Goal: Navigation & Orientation: Find specific page/section

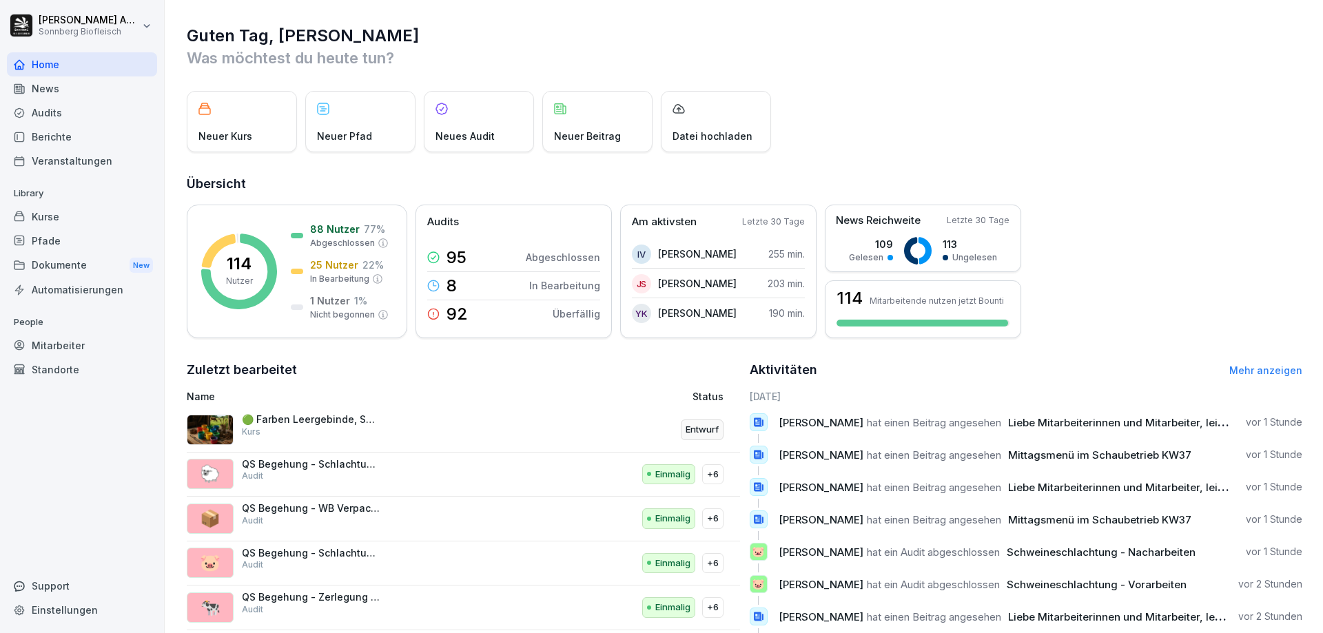
click at [88, 114] on div "Audits" at bounding box center [82, 113] width 150 height 24
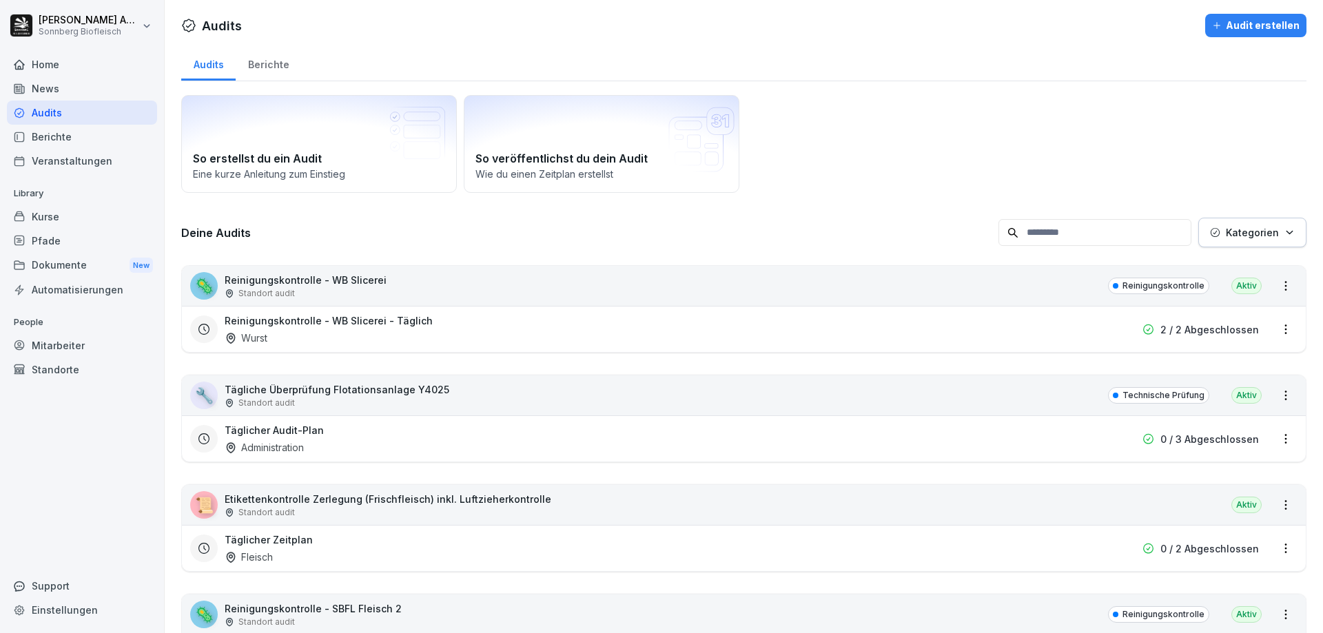
click at [1230, 240] on button "Kategorien" at bounding box center [1252, 233] width 108 height 30
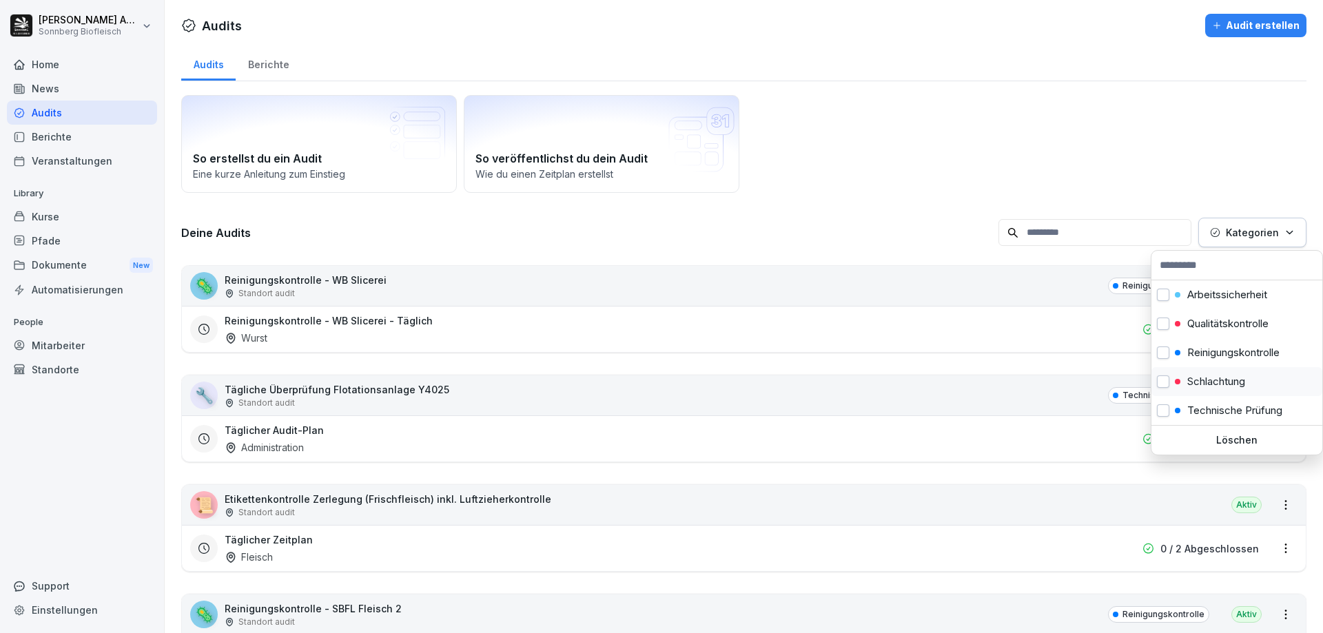
click at [1201, 386] on p "Schlachtung" at bounding box center [1216, 381] width 58 height 12
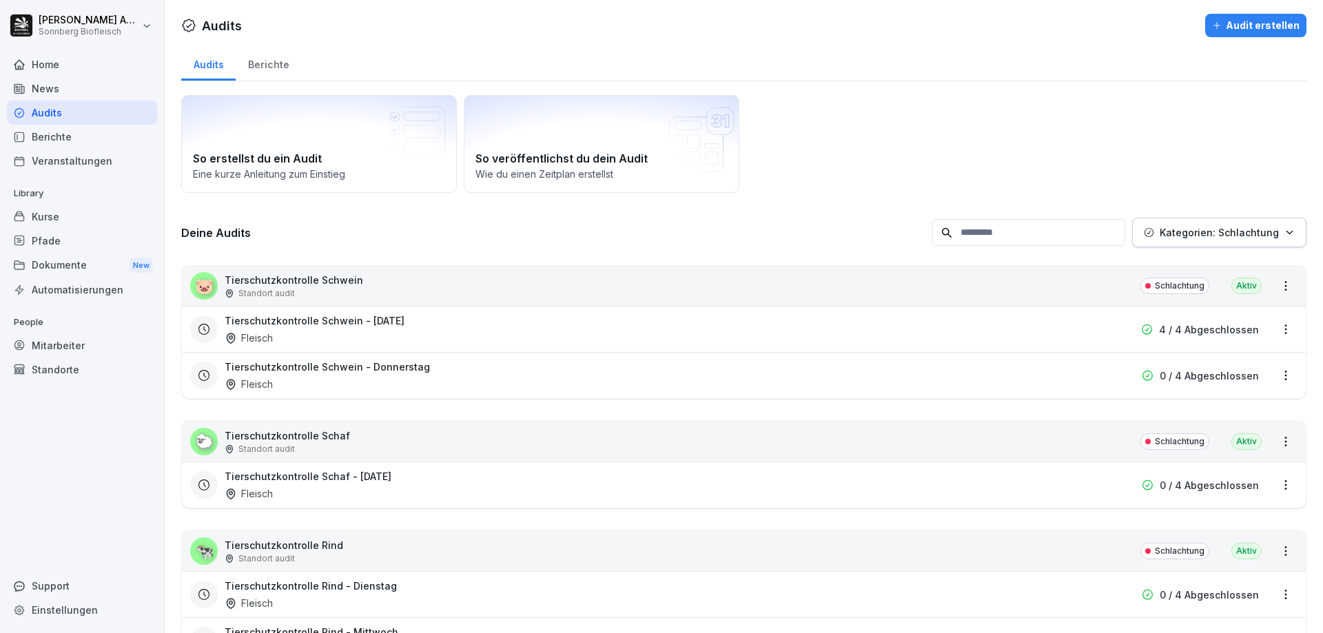
click at [103, 481] on html "[PERSON_NAME] Biofleisch Home News Audits Berichte Veranstaltungen Library Kurs…" at bounding box center [661, 316] width 1323 height 633
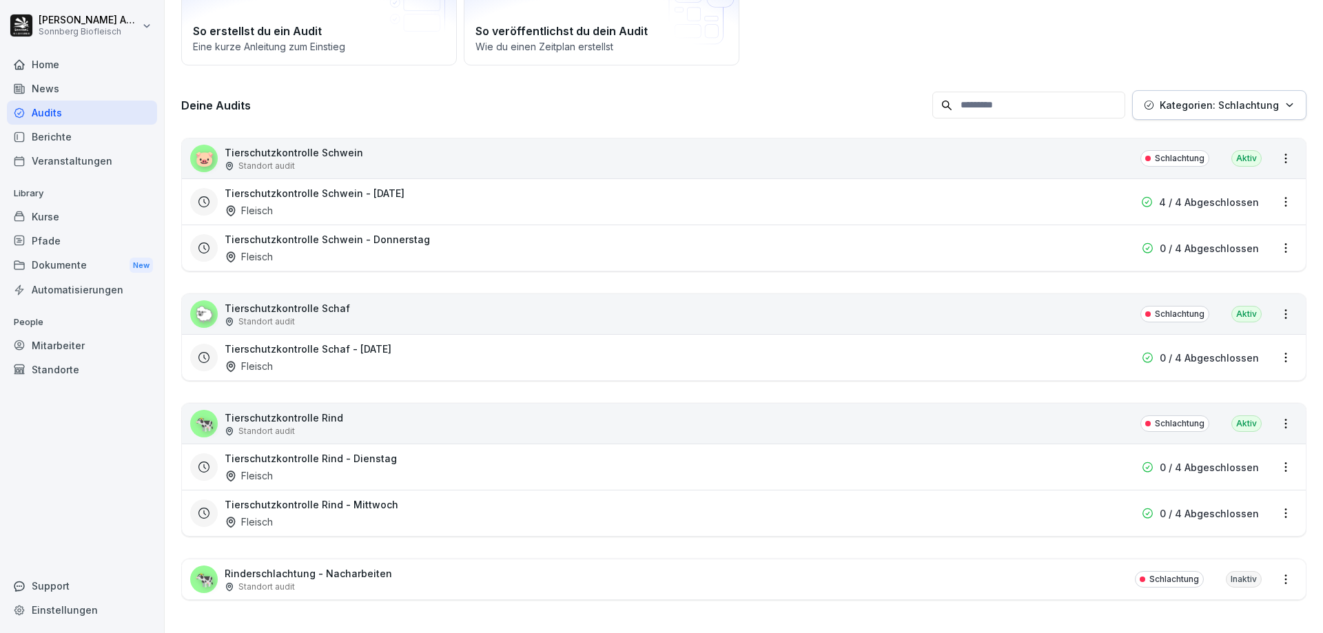
click at [453, 236] on div "Tierschutzkontrolle Schwein - [DATE] Fleisch" at bounding box center [656, 248] width 862 height 32
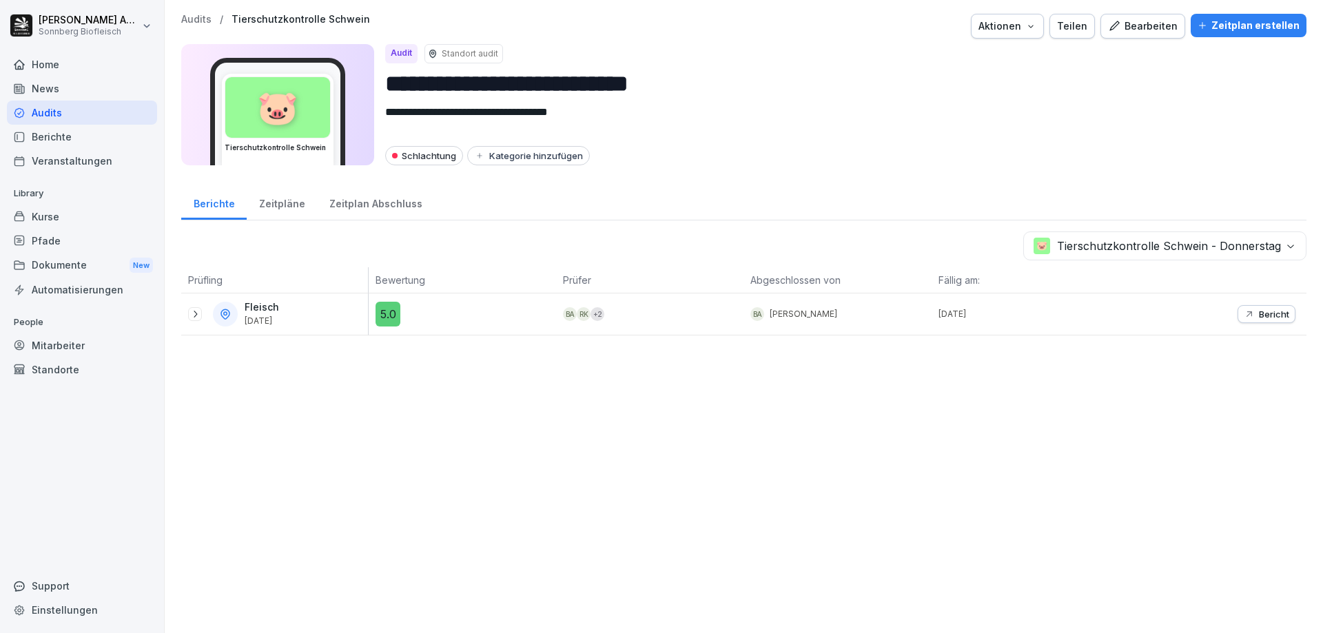
click at [191, 316] on icon at bounding box center [194, 314] width 11 height 11
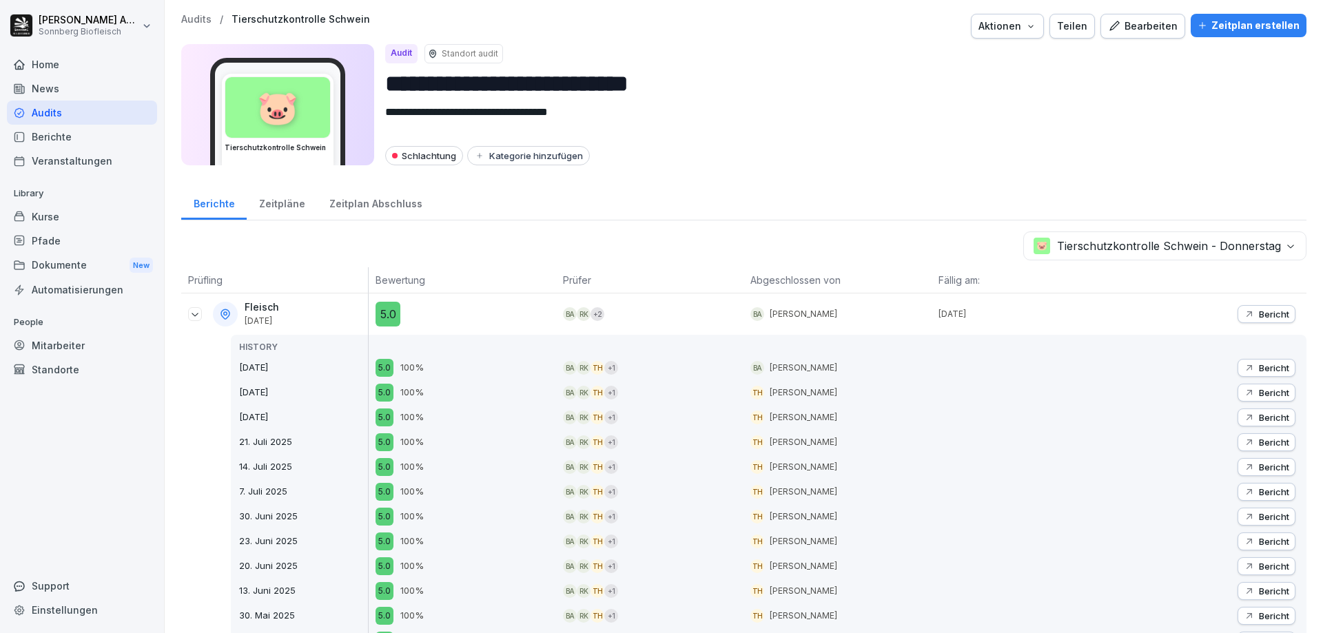
click at [82, 242] on div "Pfade" at bounding box center [82, 241] width 150 height 24
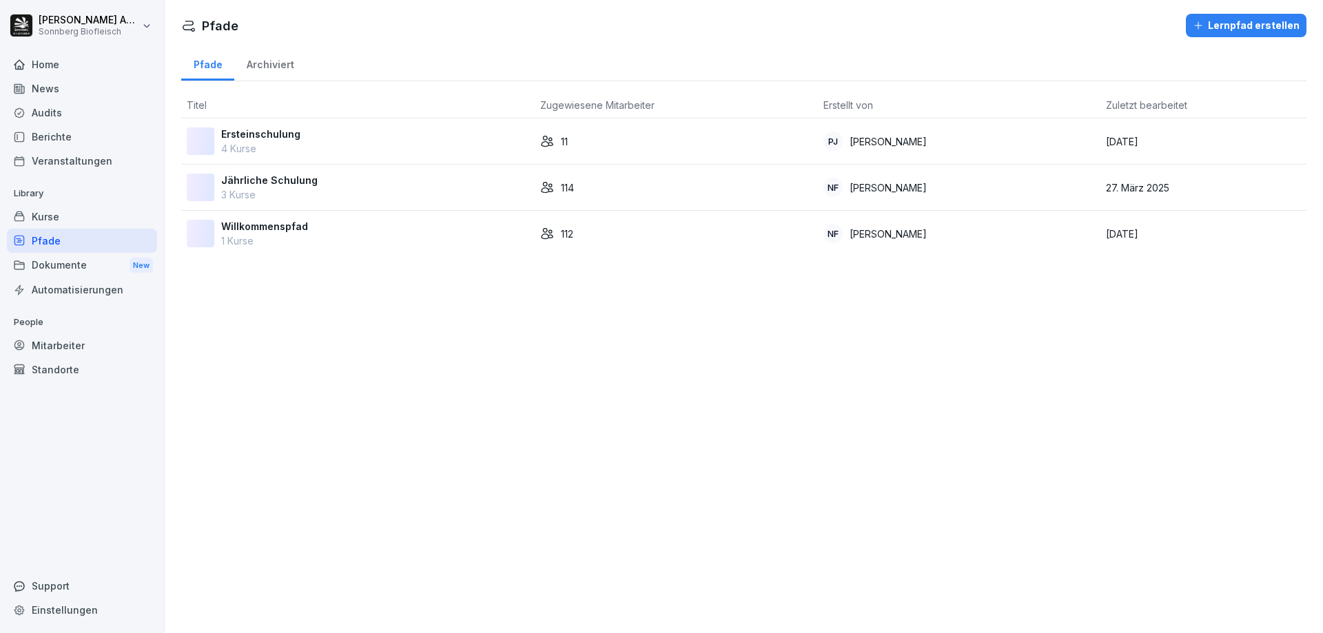
click at [87, 214] on div "Kurse" at bounding box center [82, 217] width 150 height 24
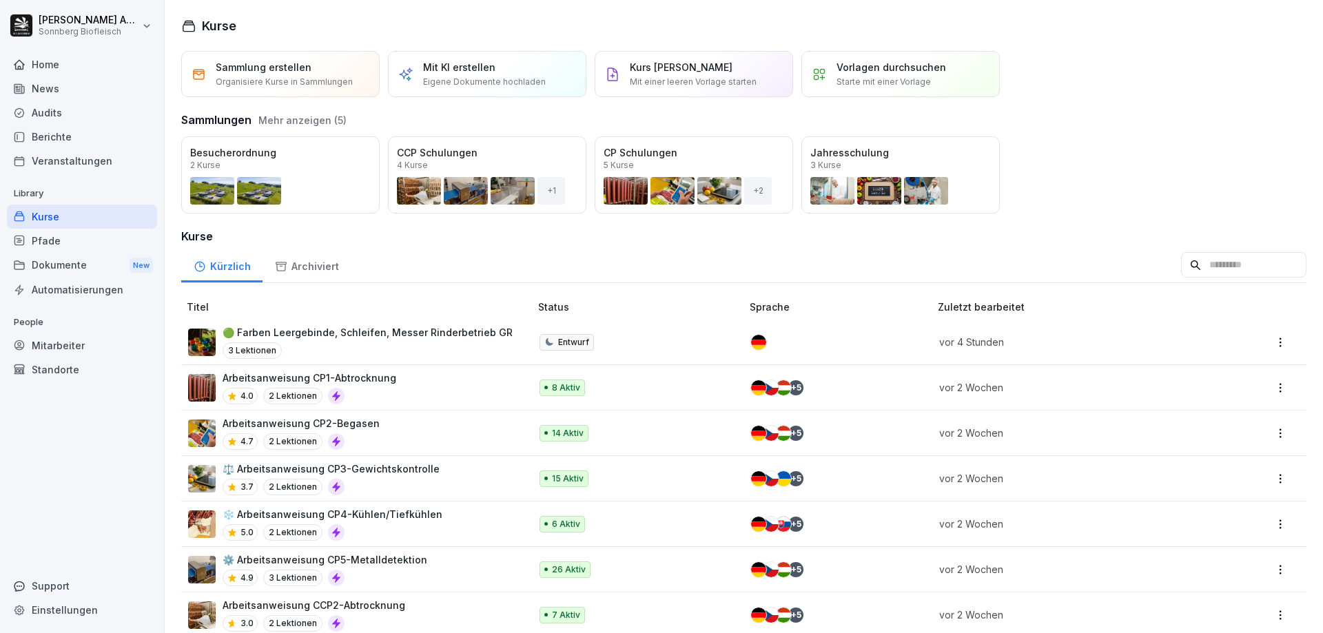
click at [52, 247] on div "Pfade" at bounding box center [82, 241] width 150 height 24
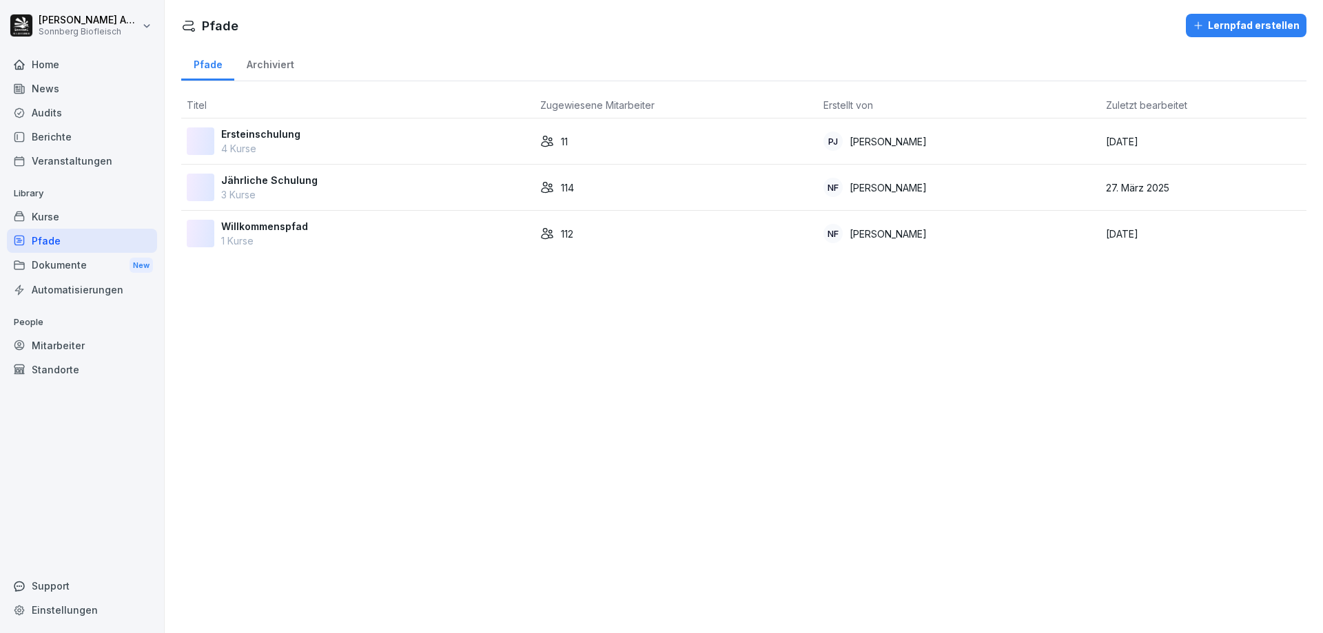
click at [72, 221] on div "Kurse" at bounding box center [82, 217] width 150 height 24
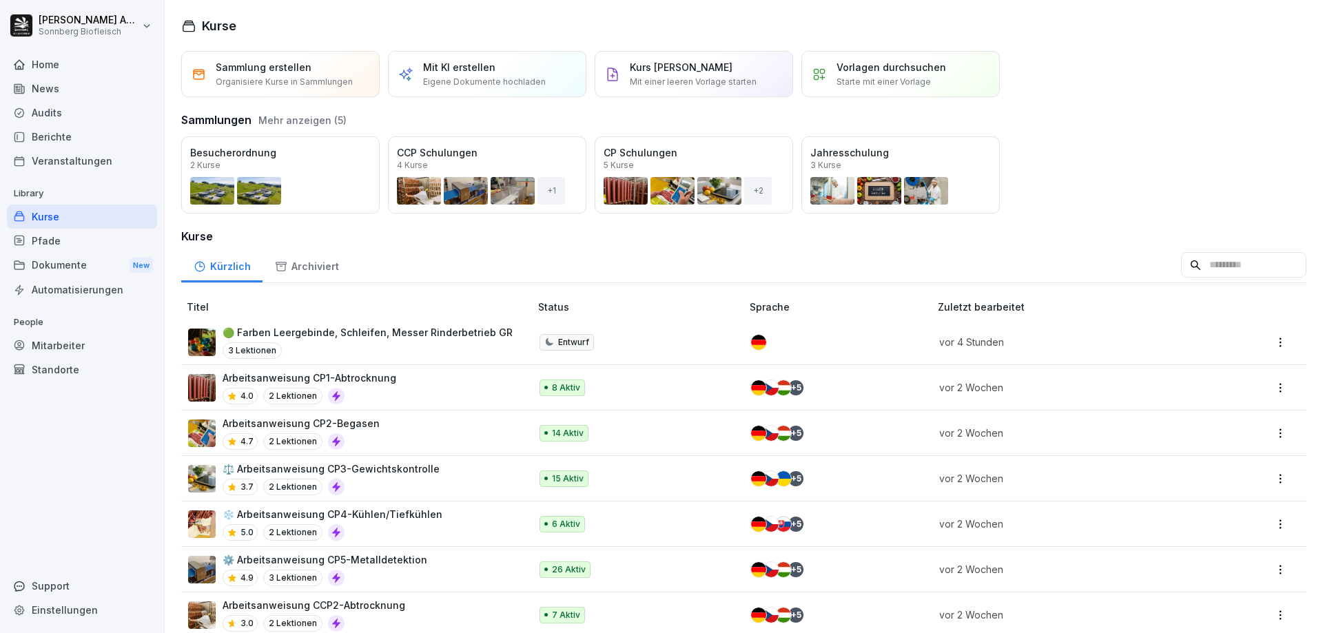
click at [51, 112] on div "Audits" at bounding box center [82, 113] width 150 height 24
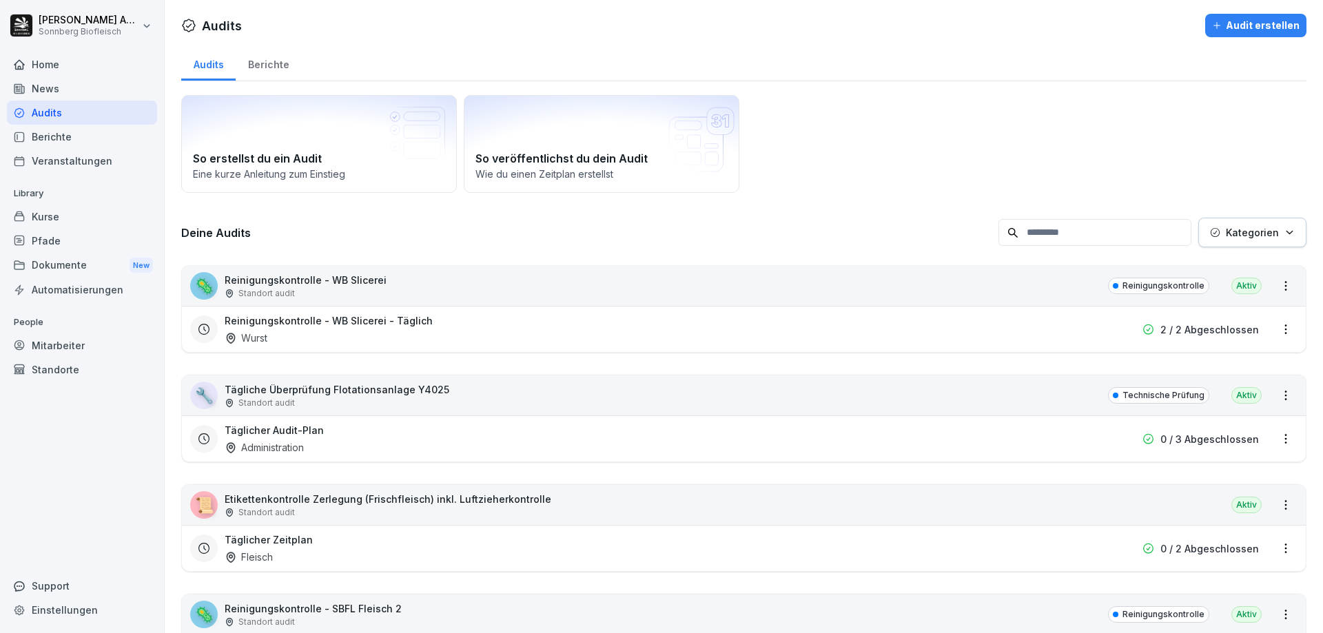
click at [48, 137] on div "Berichte" at bounding box center [82, 137] width 150 height 24
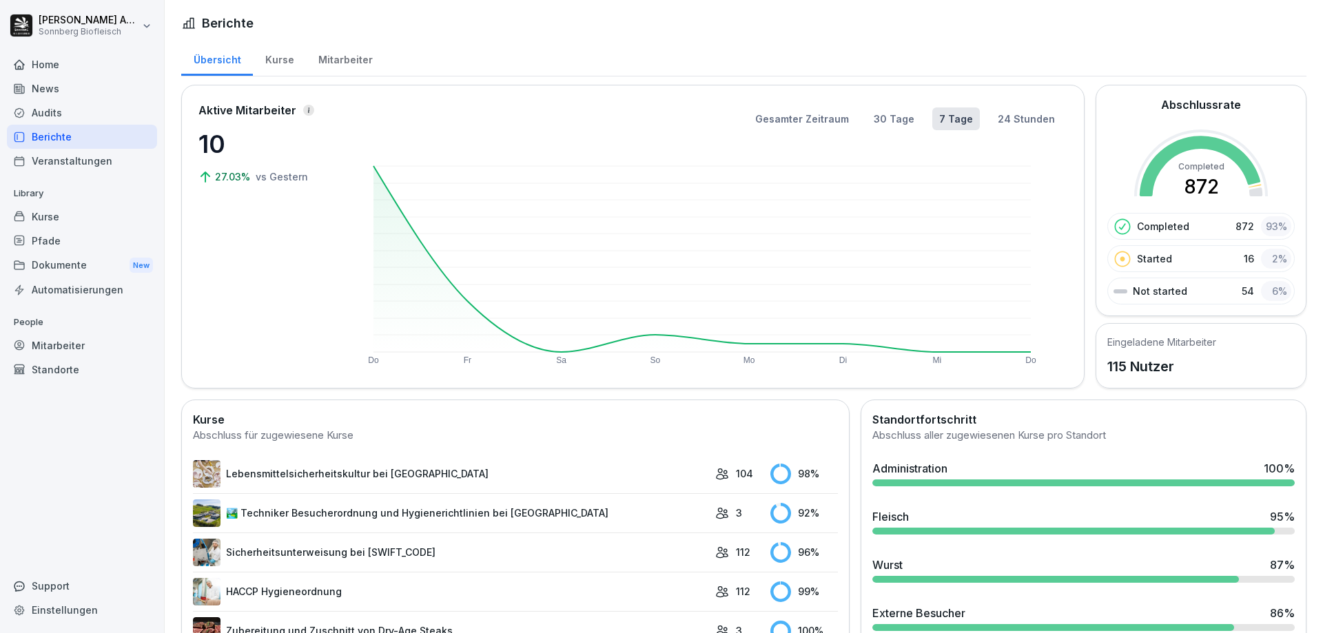
click at [329, 65] on div "Mitarbeiter" at bounding box center [345, 58] width 79 height 35
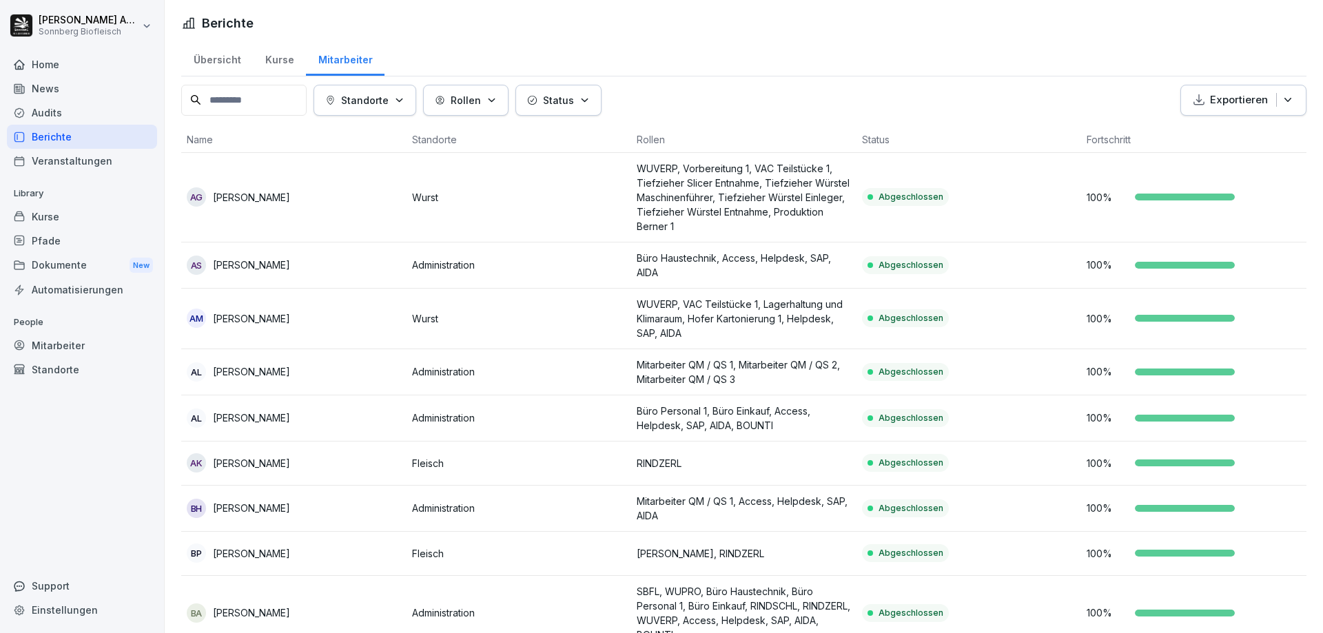
click at [260, 106] on input at bounding box center [243, 100] width 125 height 31
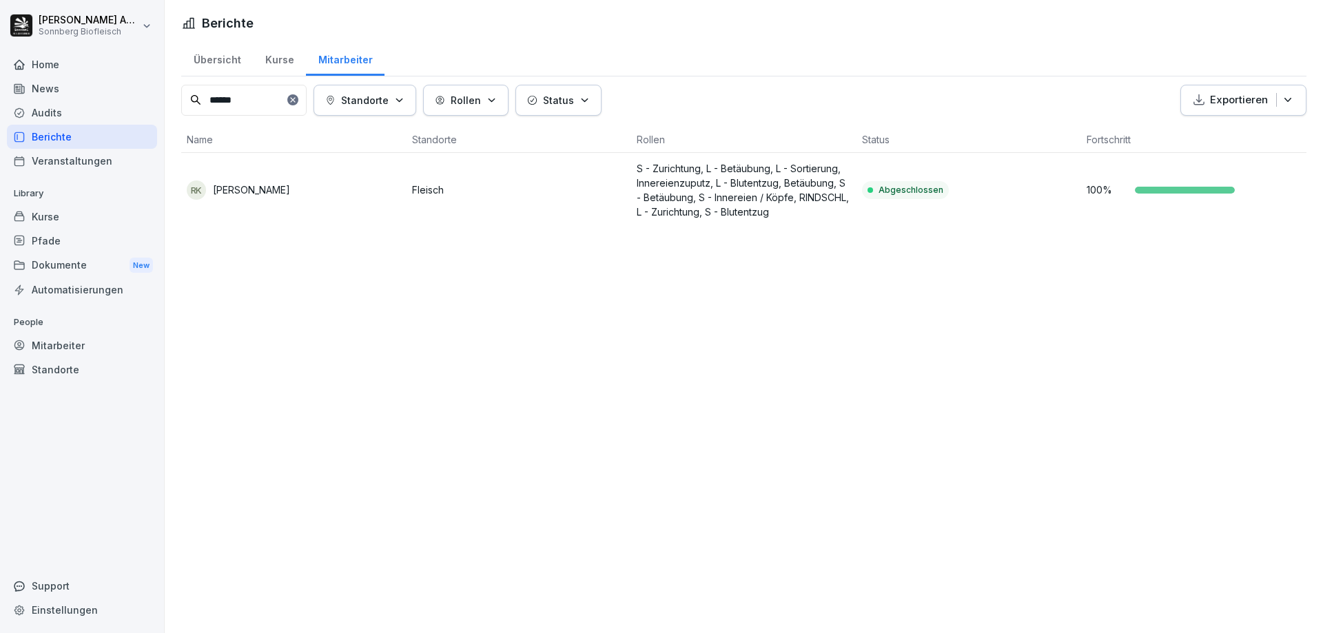
type input "******"
click at [226, 205] on td "RK [PERSON_NAME]" at bounding box center [293, 190] width 225 height 74
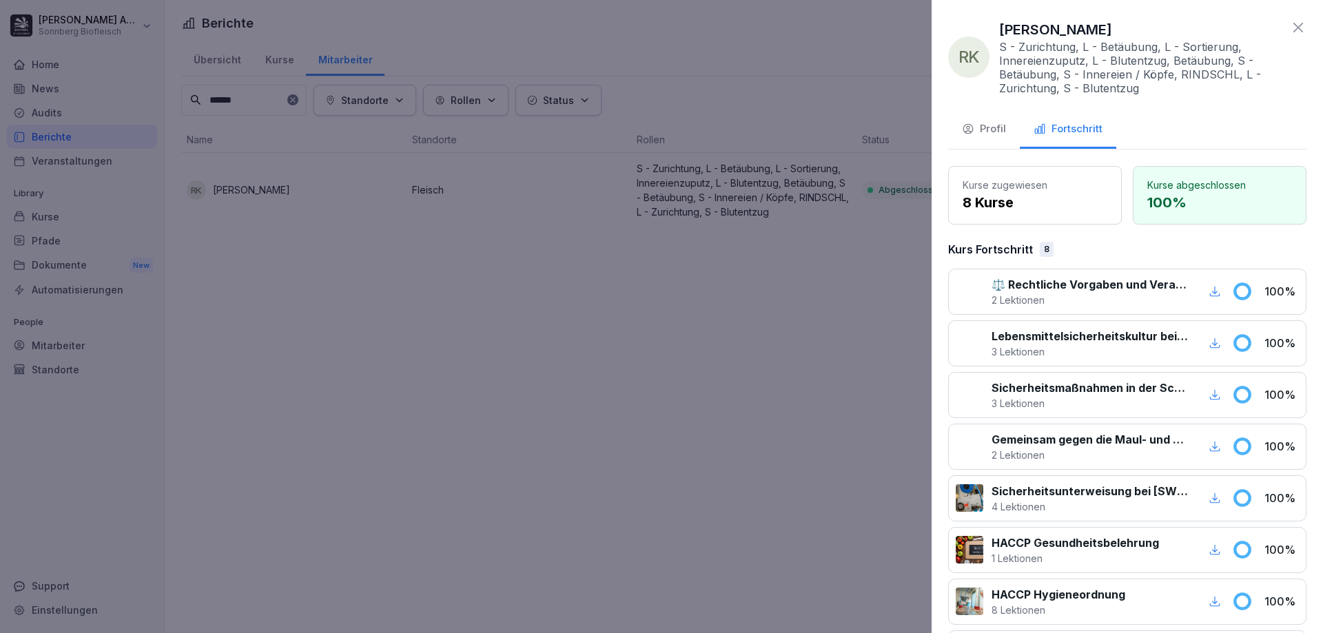
scroll to position [205, 0]
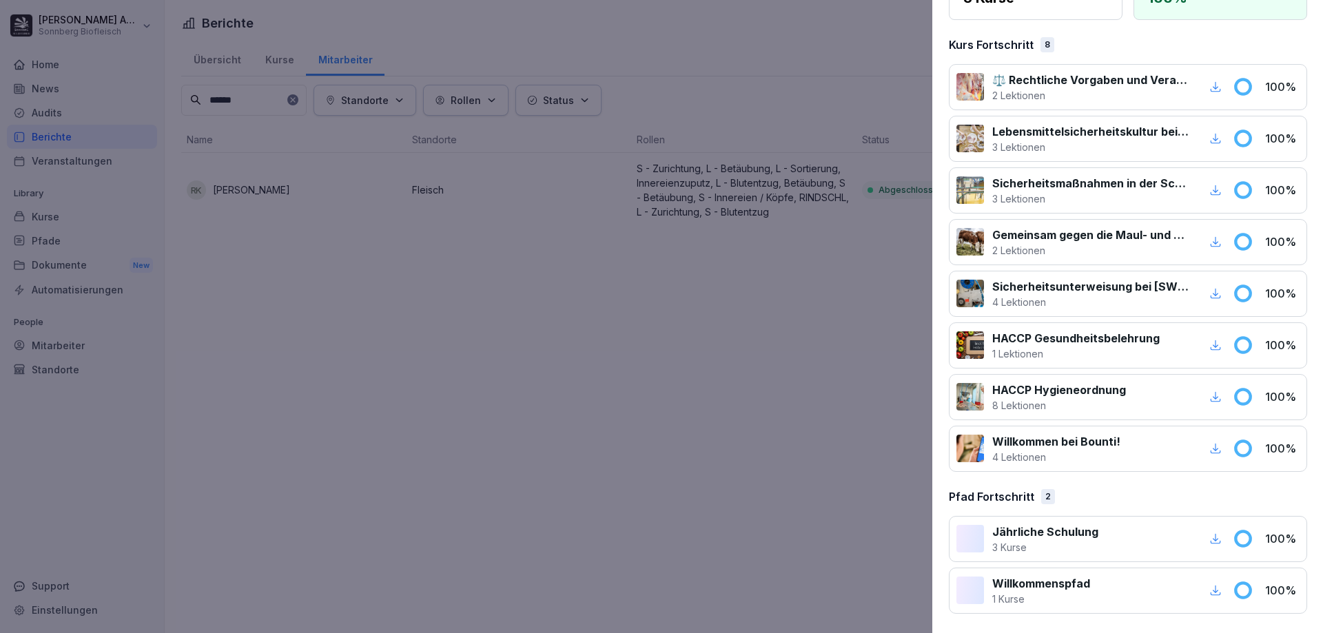
click at [96, 262] on div at bounding box center [661, 316] width 1323 height 633
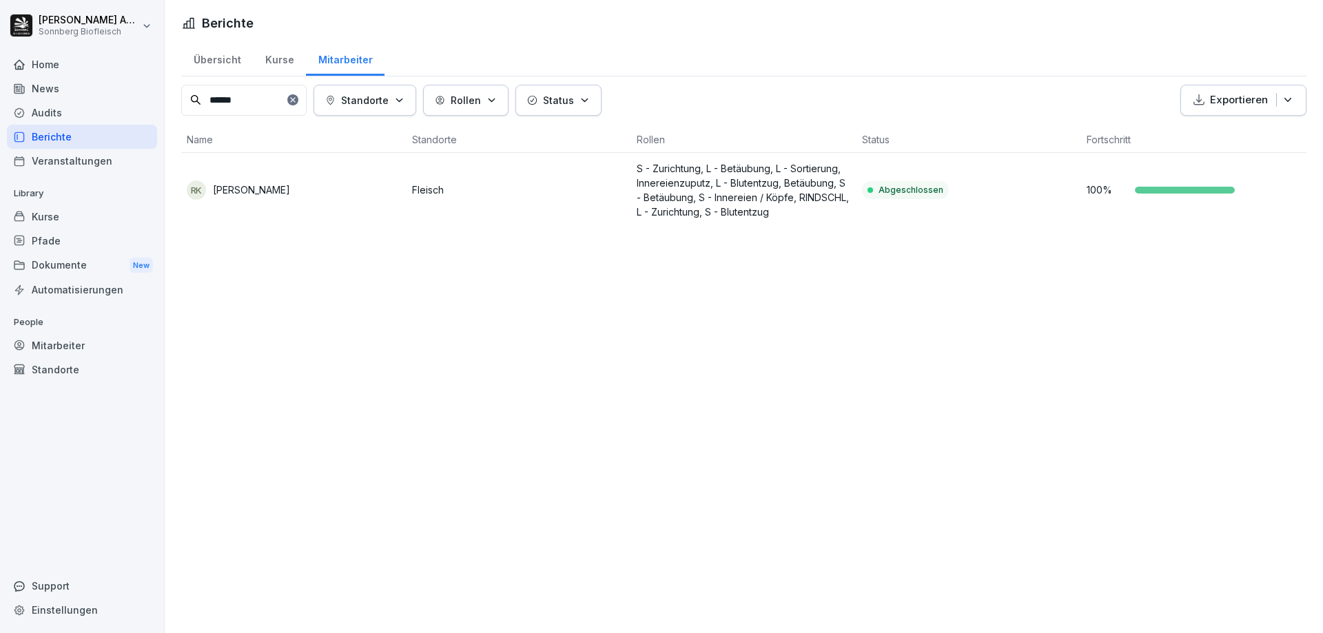
click at [70, 112] on div "Audits" at bounding box center [82, 113] width 150 height 24
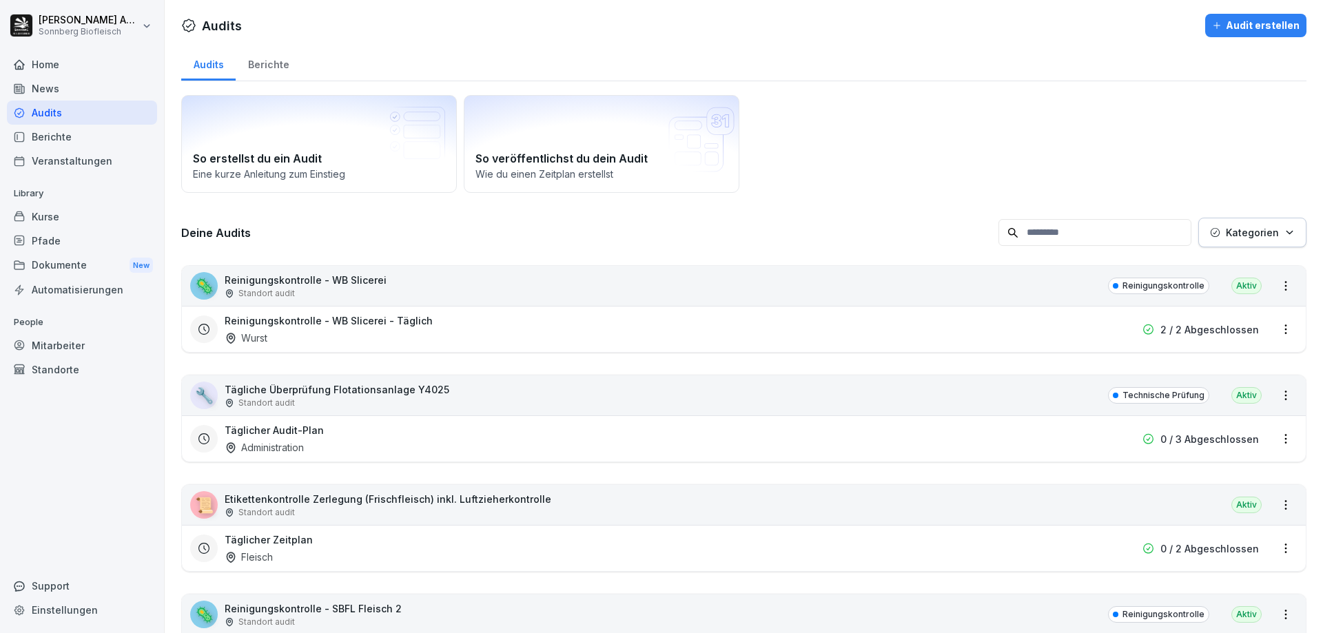
click at [269, 64] on div "Berichte" at bounding box center [268, 62] width 65 height 35
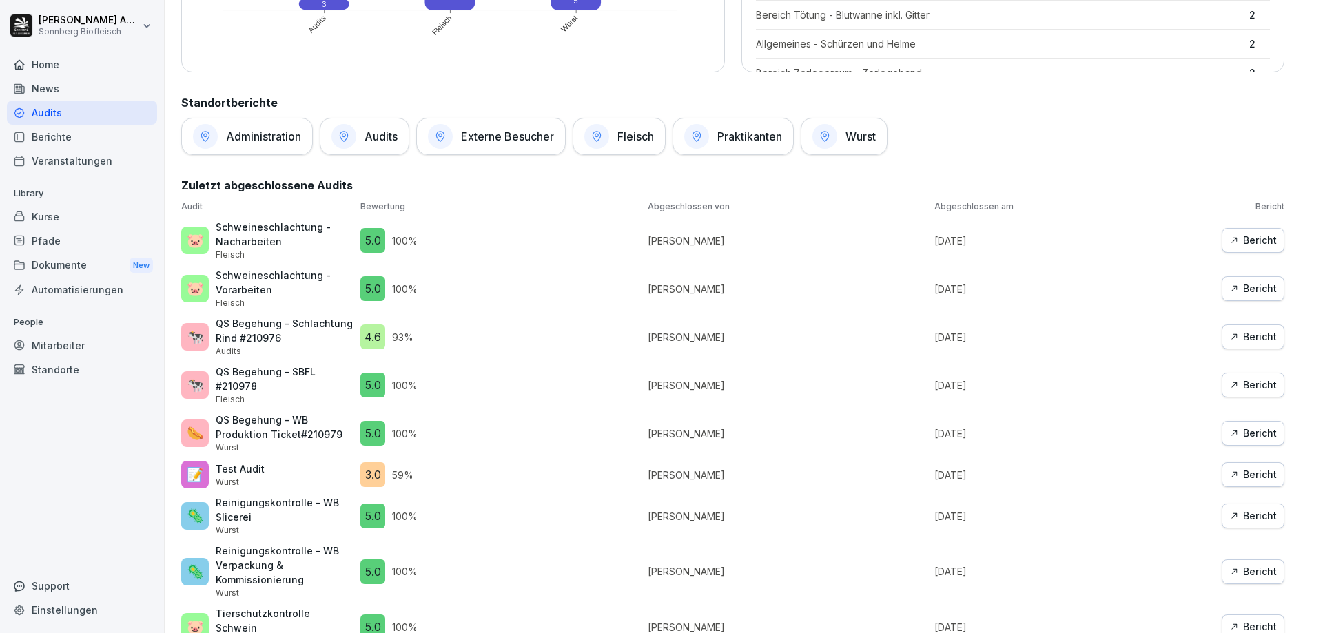
scroll to position [689, 0]
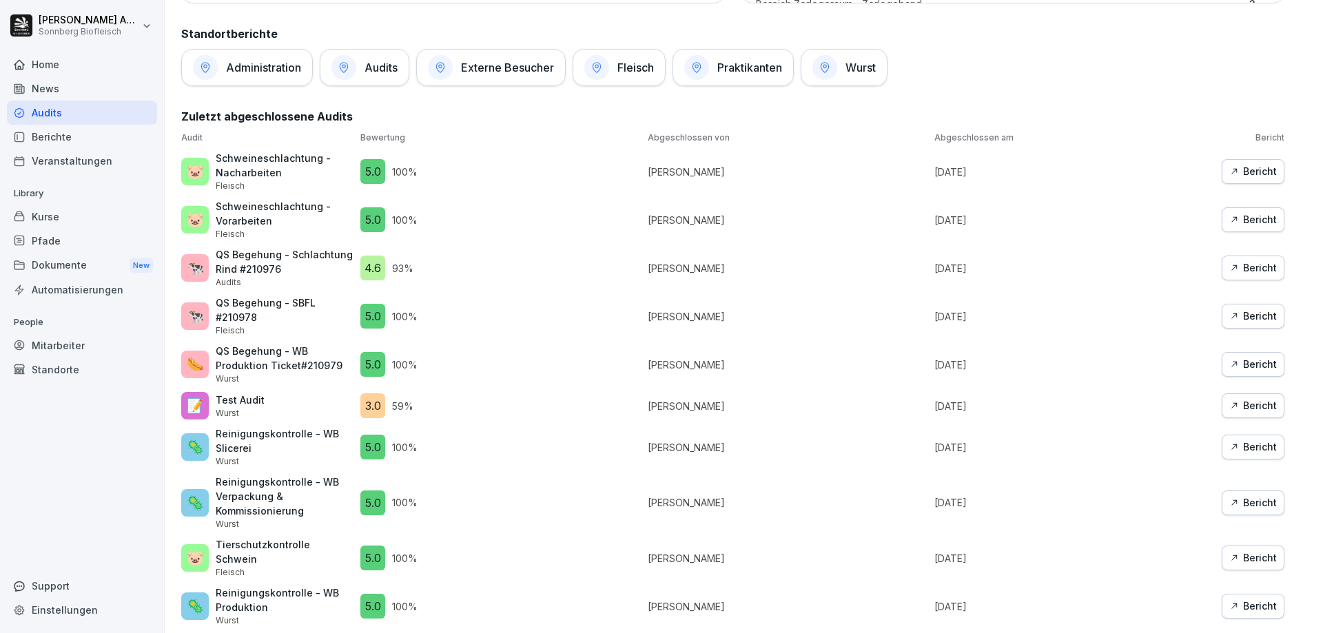
click at [1235, 167] on div "Bericht" at bounding box center [1253, 171] width 48 height 15
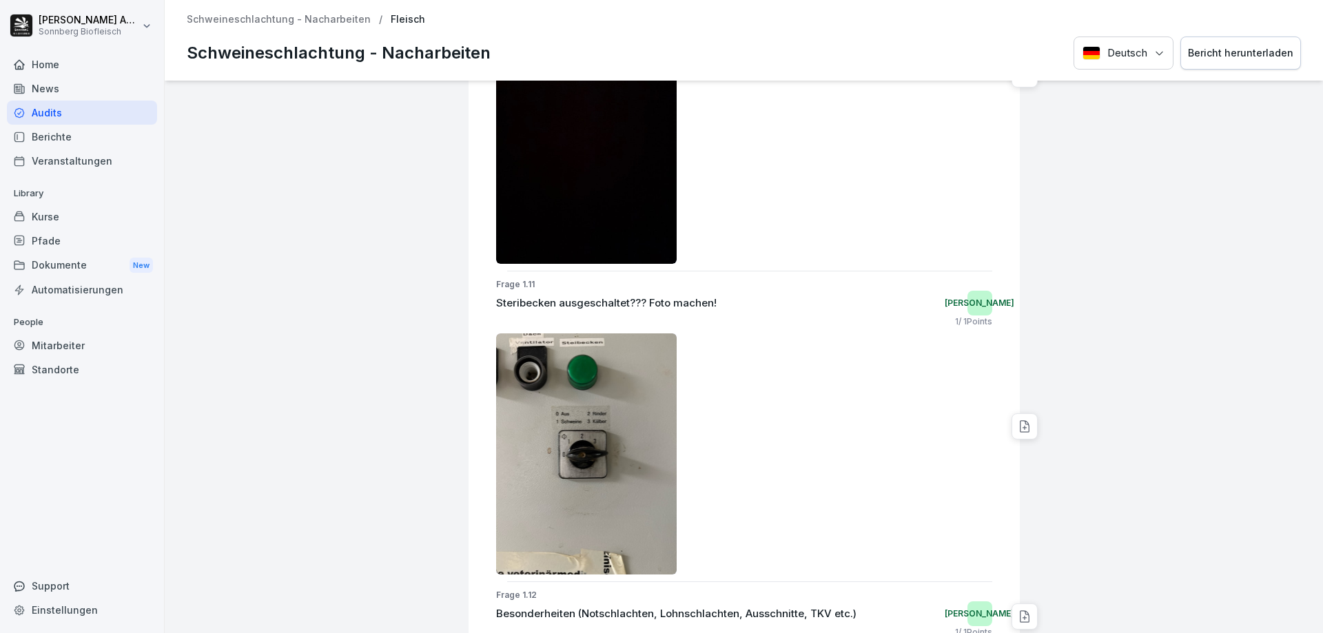
scroll to position [1770, 0]
